Goal: Task Accomplishment & Management: Manage account settings

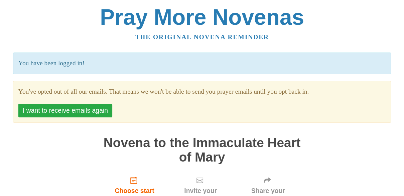
click at [70, 107] on button "I want to receive emails again" at bounding box center [65, 111] width 94 height 14
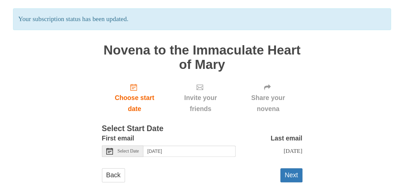
scroll to position [49, 0]
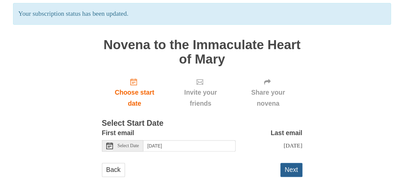
click at [291, 169] on button "Next" at bounding box center [291, 170] width 22 height 14
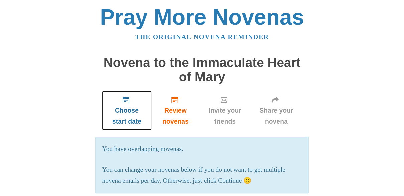
click at [125, 109] on span "Choose start date" at bounding box center [127, 116] width 37 height 22
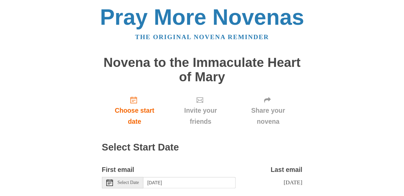
click at [111, 182] on icon at bounding box center [109, 182] width 7 height 7
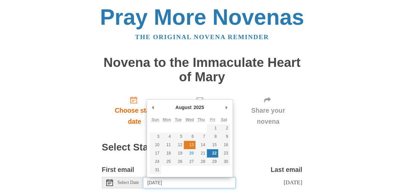
type input "Wednesday, August 13th"
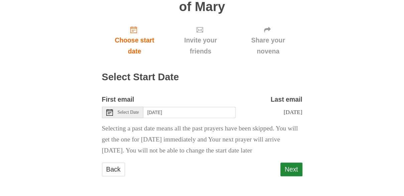
scroll to position [81, 0]
click at [284, 169] on button "Next" at bounding box center [291, 169] width 22 height 14
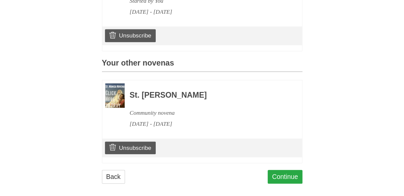
scroll to position [270, 0]
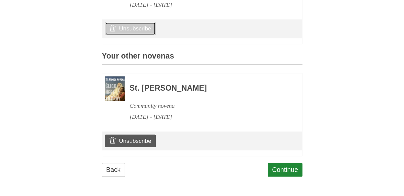
click at [121, 30] on link "Unsubscribe" at bounding box center [130, 28] width 50 height 13
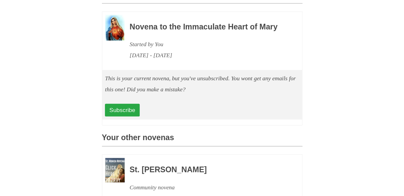
scroll to position [301, 0]
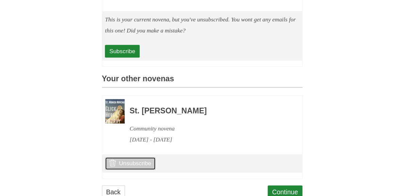
click at [113, 166] on use at bounding box center [112, 162] width 7 height 7
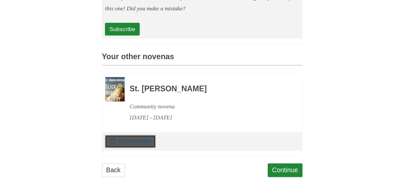
scroll to position [333, 0]
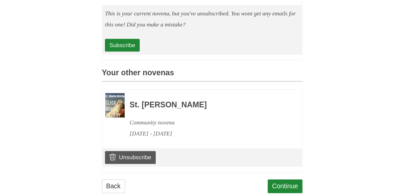
scroll to position [333, 0]
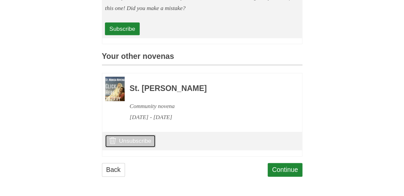
click at [111, 138] on use at bounding box center [112, 140] width 7 height 7
click at [112, 141] on use at bounding box center [112, 140] width 7 height 7
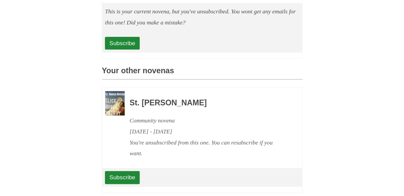
scroll to position [355, 0]
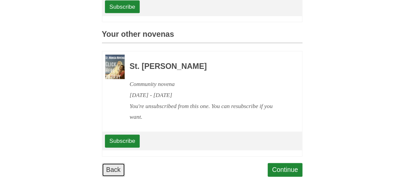
click at [114, 168] on link "Back" at bounding box center [113, 170] width 23 height 14
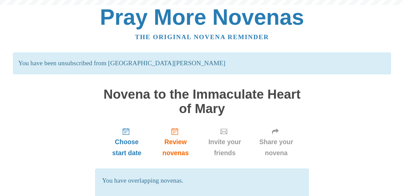
scroll to position [355, 0]
